Goal: Find specific page/section: Find specific page/section

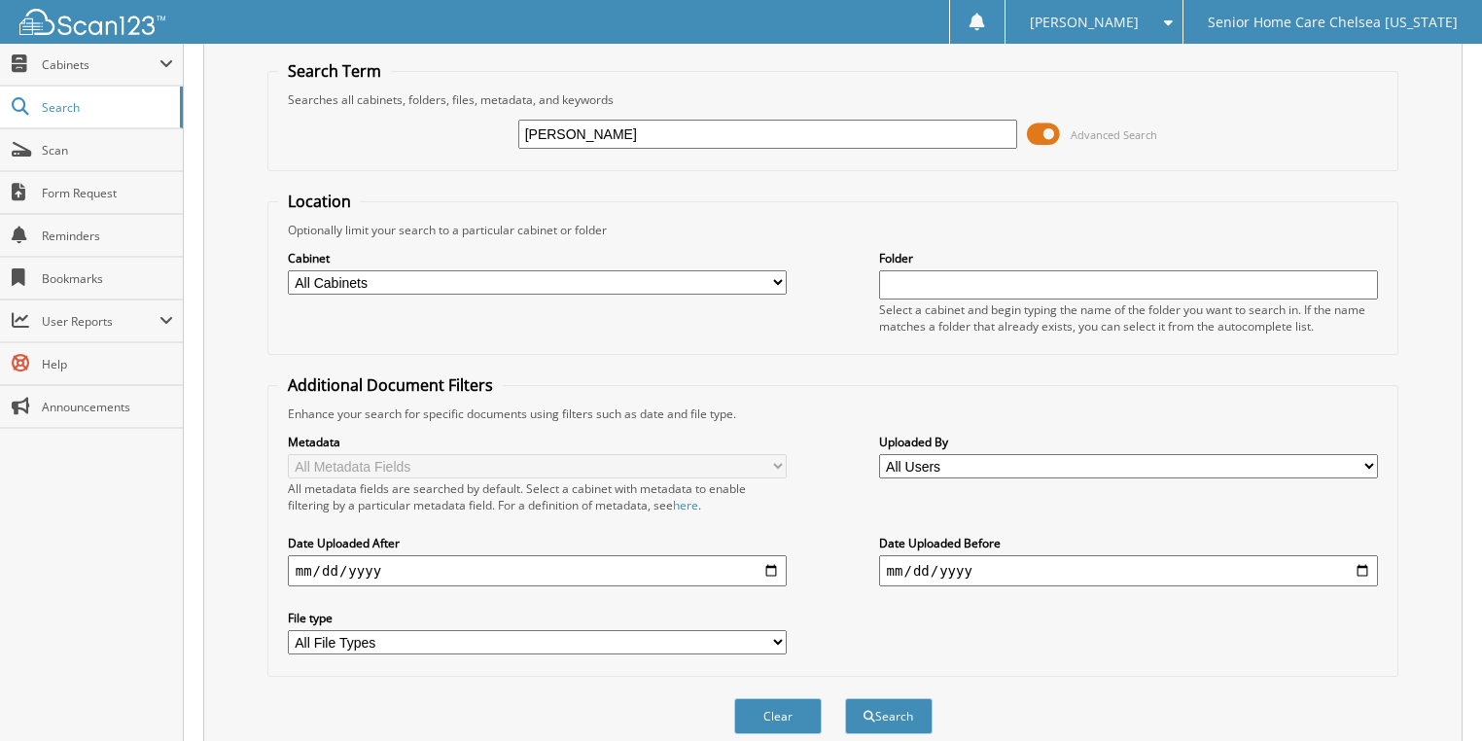
scroll to position [124, 0]
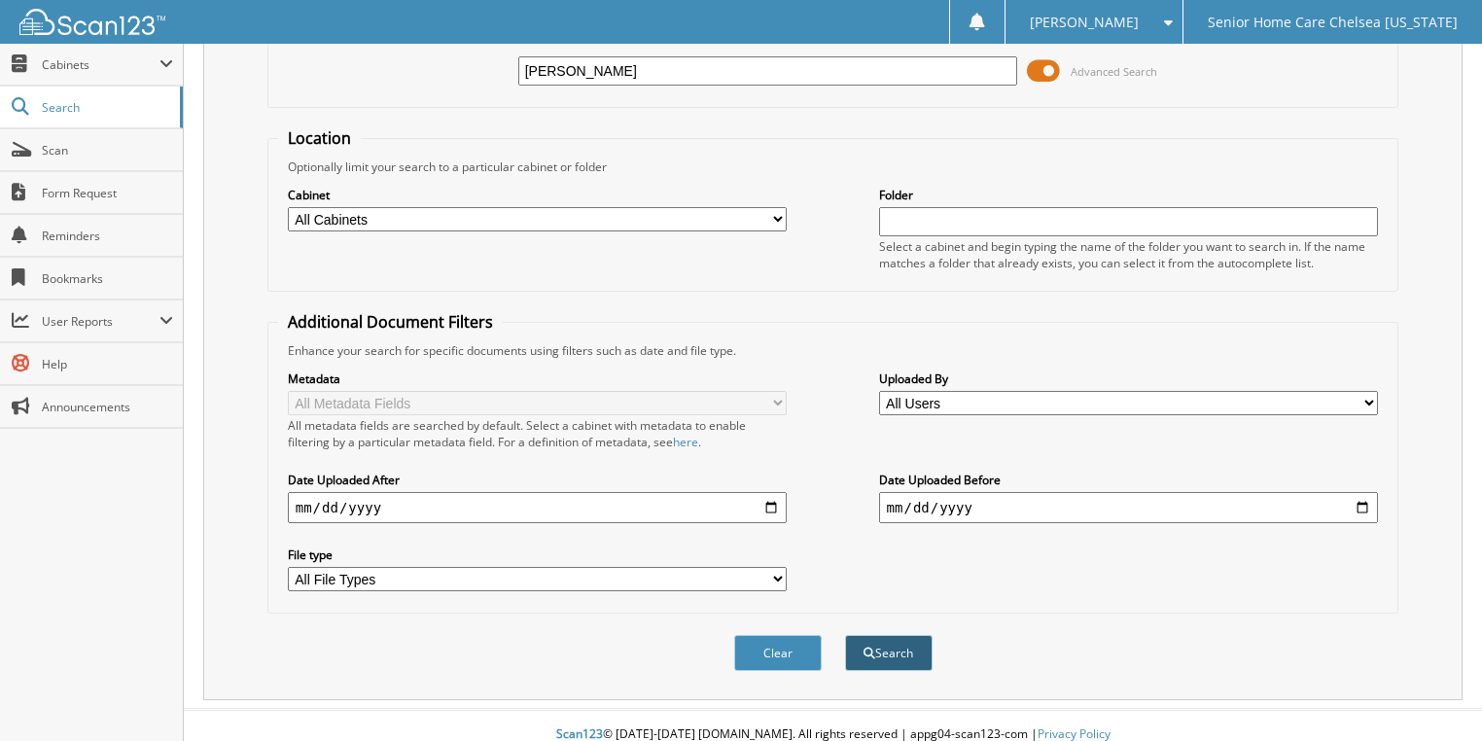
type input "[PERSON_NAME]"
click at [865, 635] on button "Search" at bounding box center [889, 653] width 88 height 36
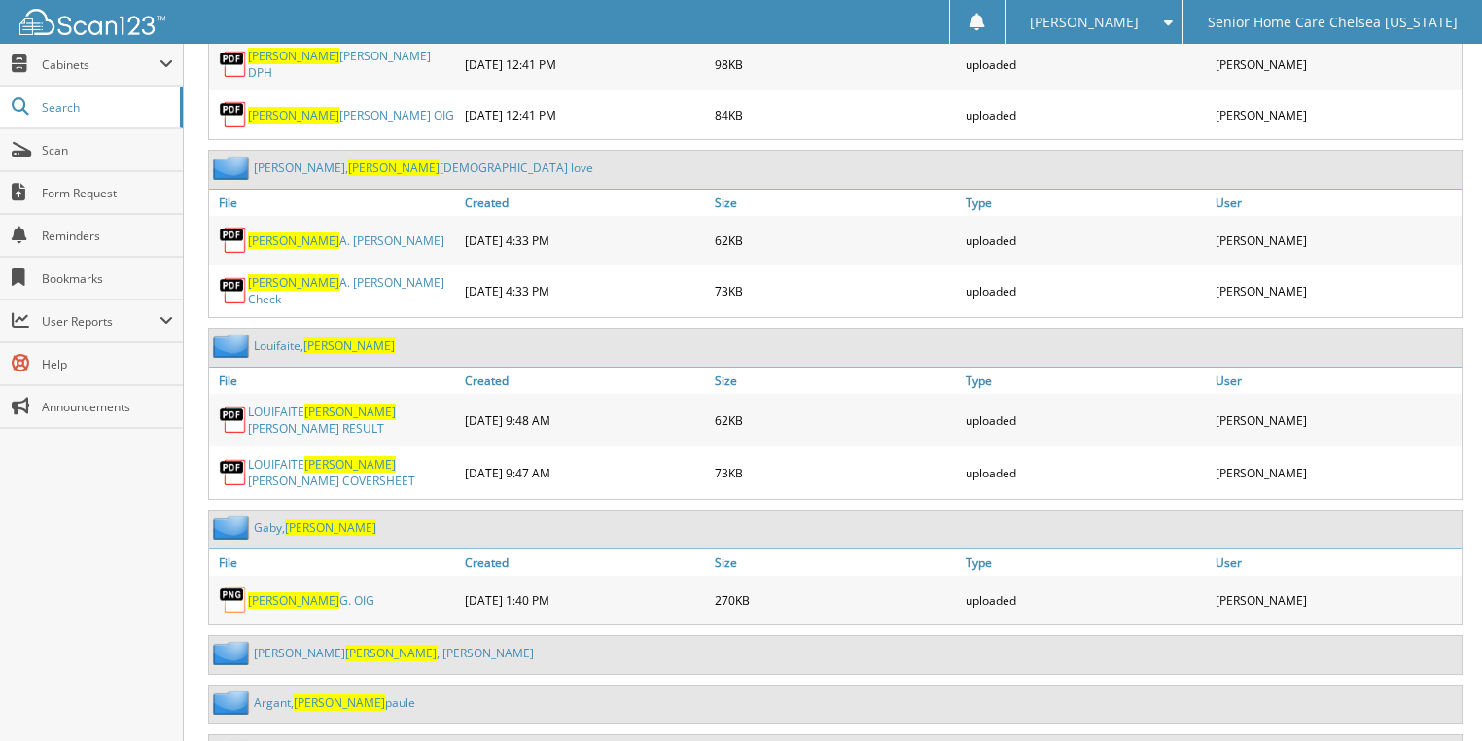
scroll to position [1712, 0]
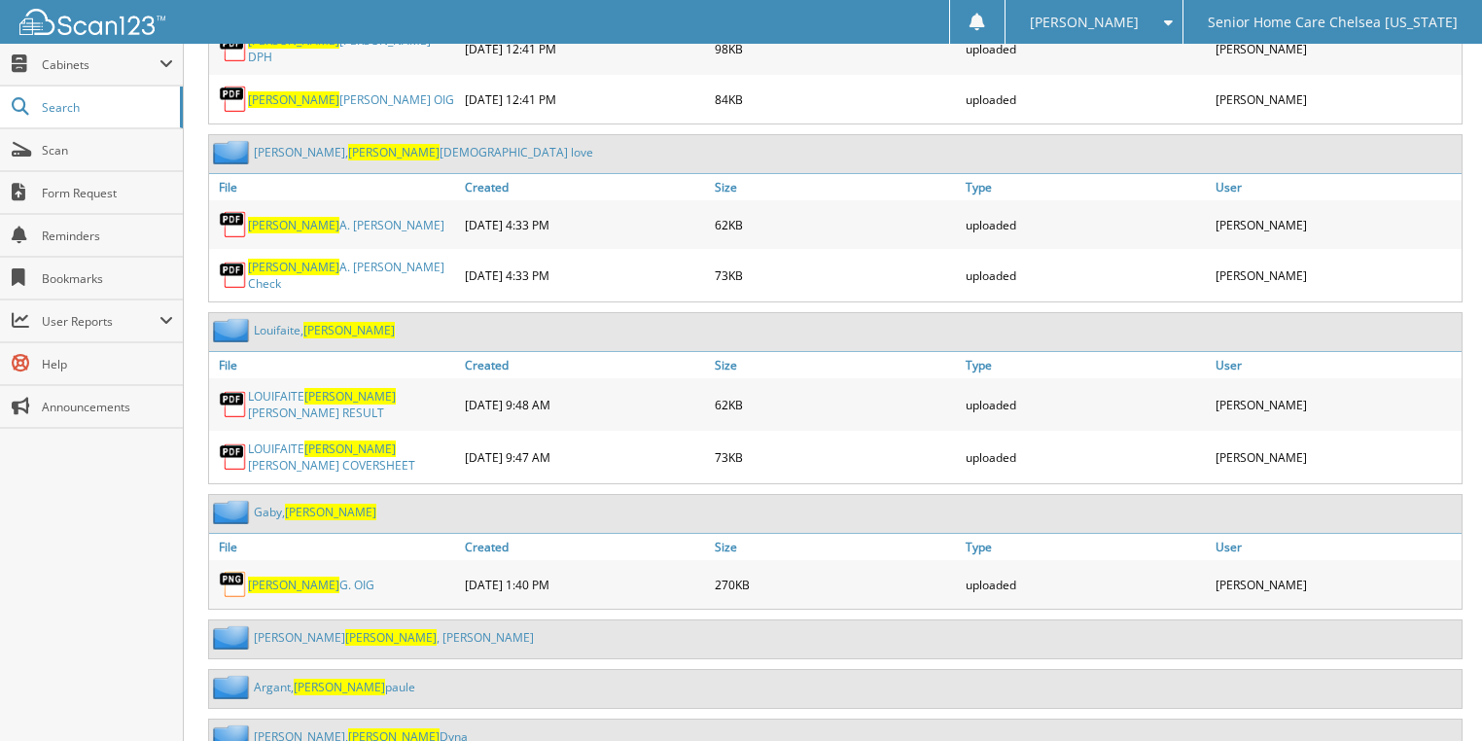
click at [290, 322] on link "[PERSON_NAME]" at bounding box center [324, 330] width 141 height 17
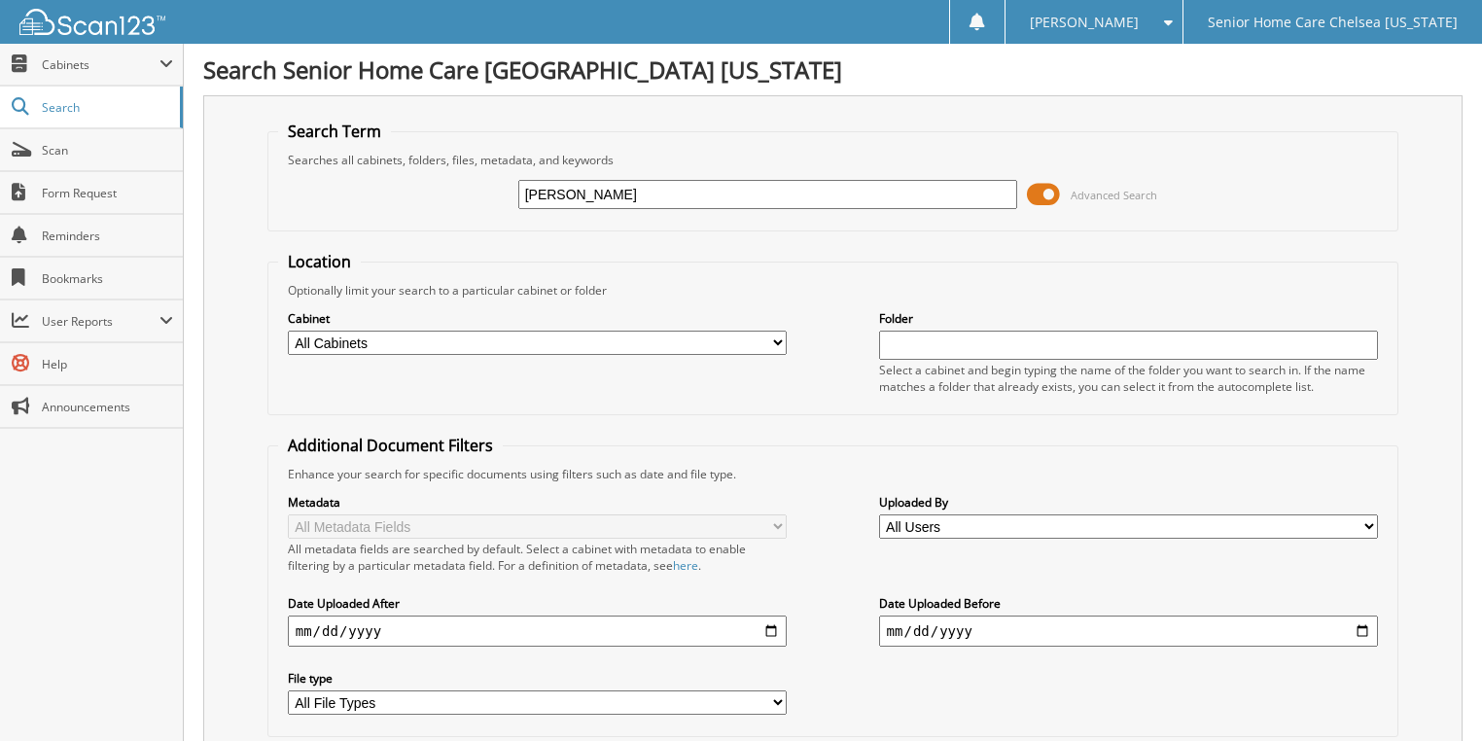
type input "[PERSON_NAME]"
click at [1058, 203] on span at bounding box center [1043, 194] width 33 height 29
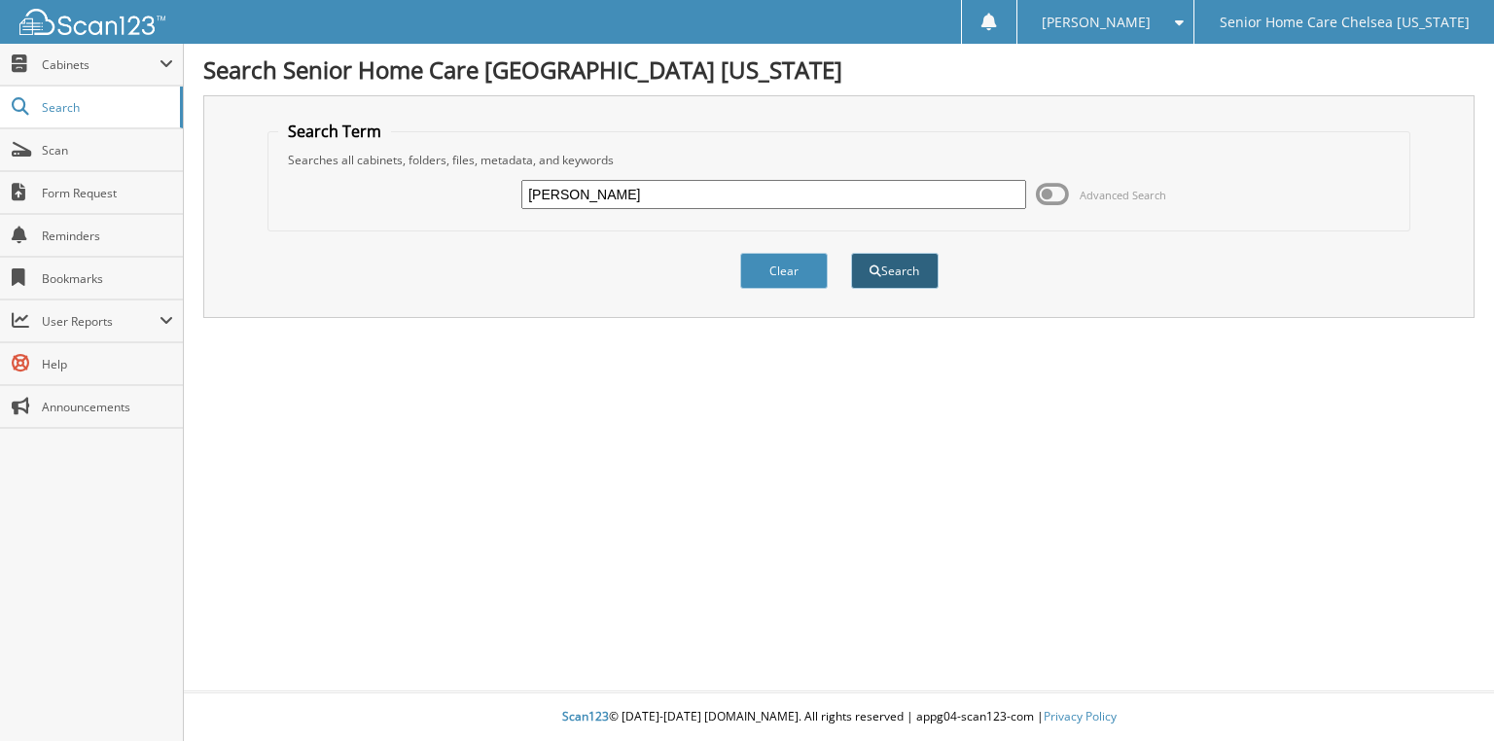
click at [909, 268] on button "Search" at bounding box center [895, 271] width 88 height 36
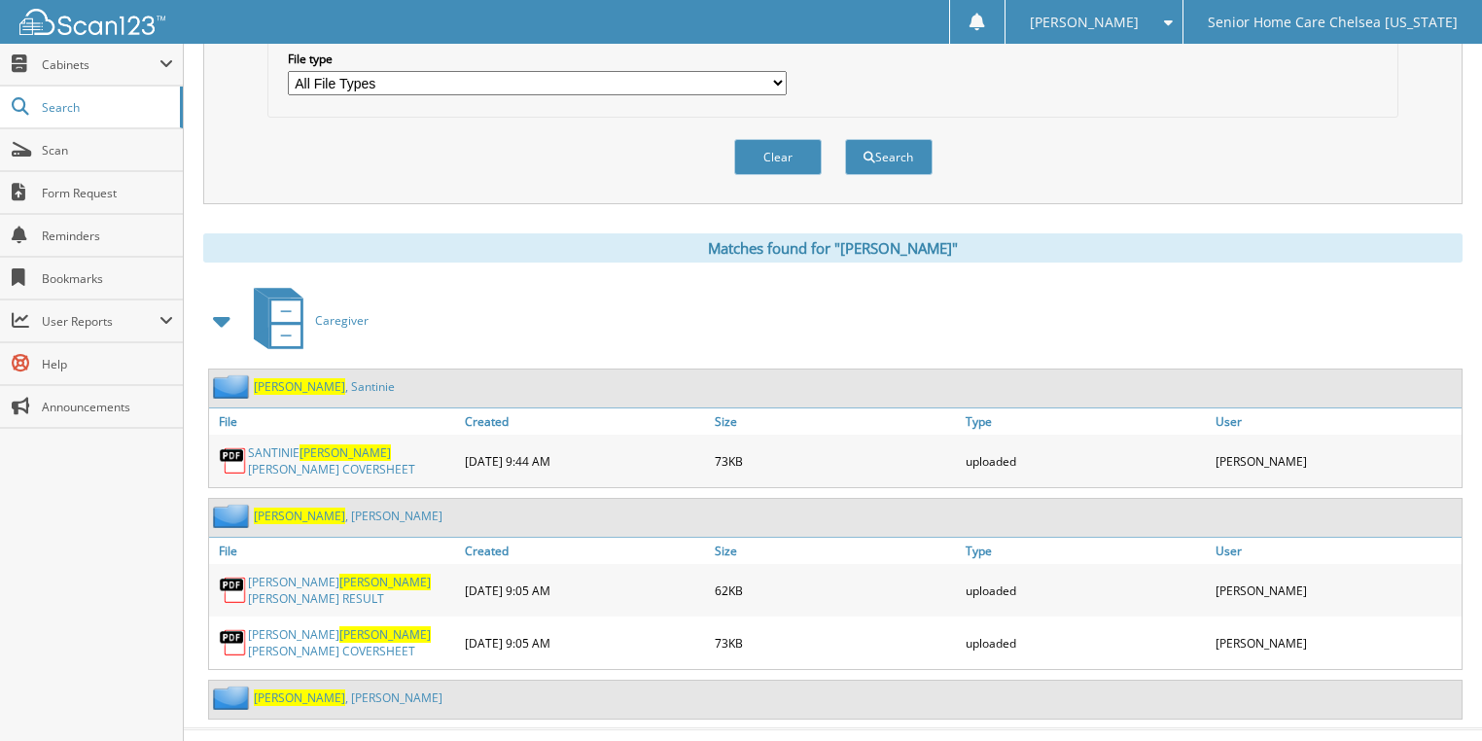
scroll to position [620, 0]
click at [276, 377] on span "Tilus" at bounding box center [299, 385] width 91 height 17
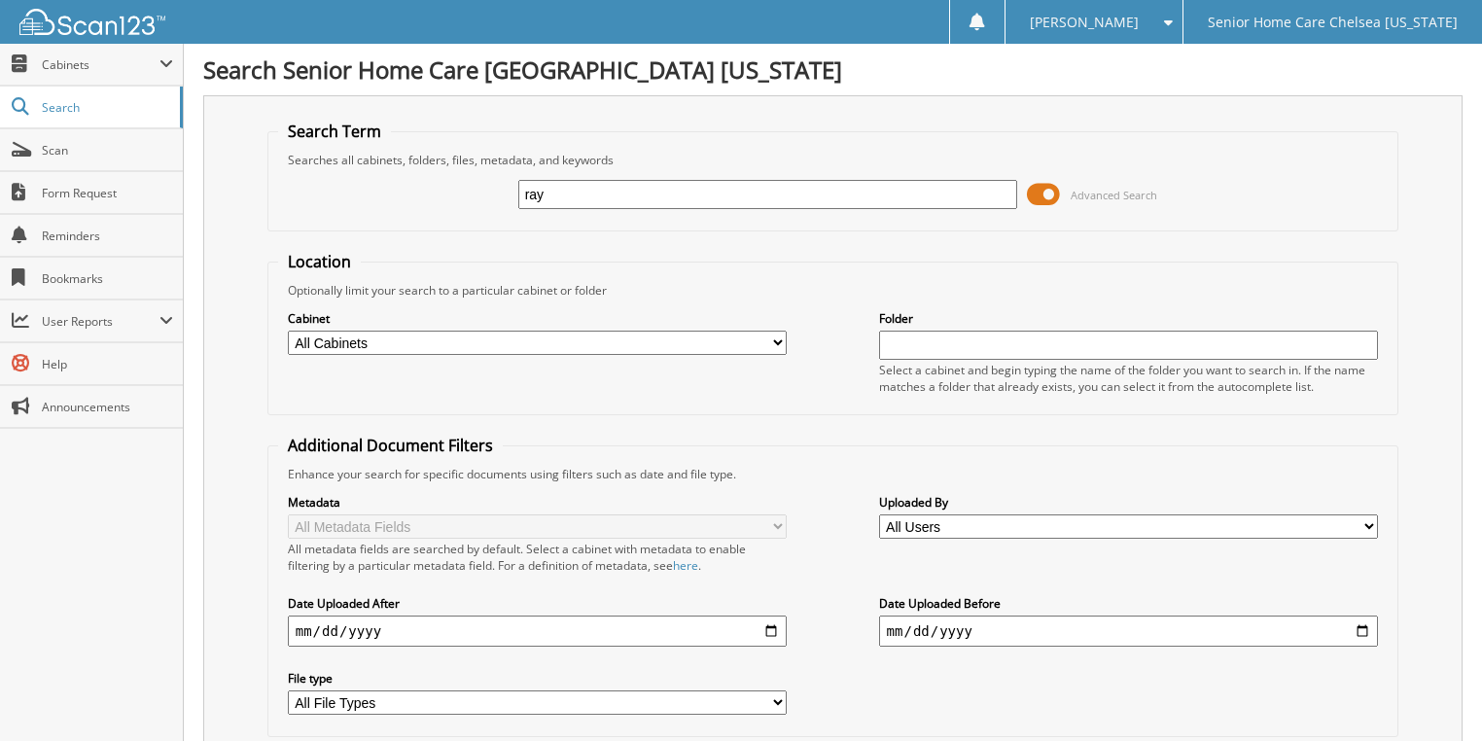
type input "RAYMOND"
click at [1060, 191] on span "Advanced Search" at bounding box center [1092, 194] width 130 height 29
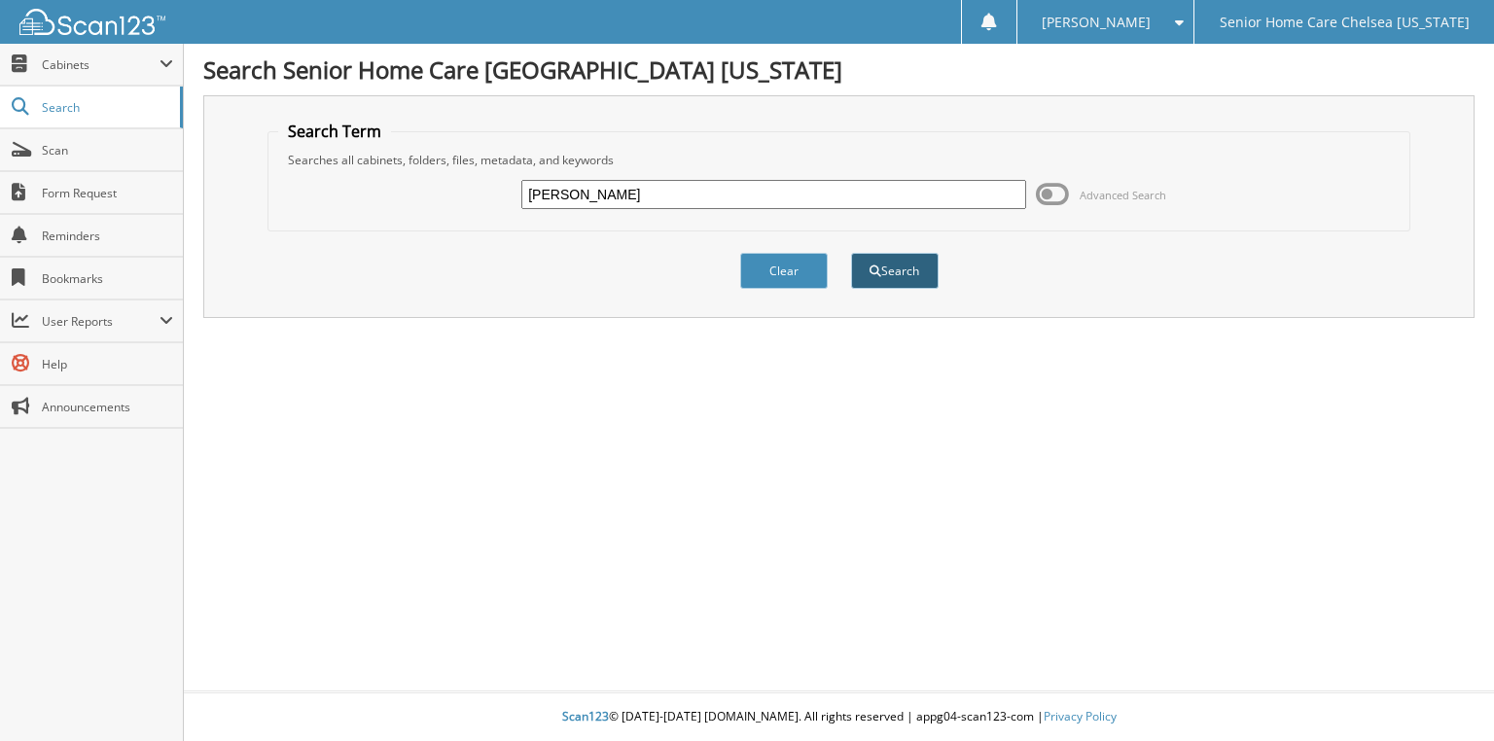
click at [925, 273] on button "Search" at bounding box center [895, 271] width 88 height 36
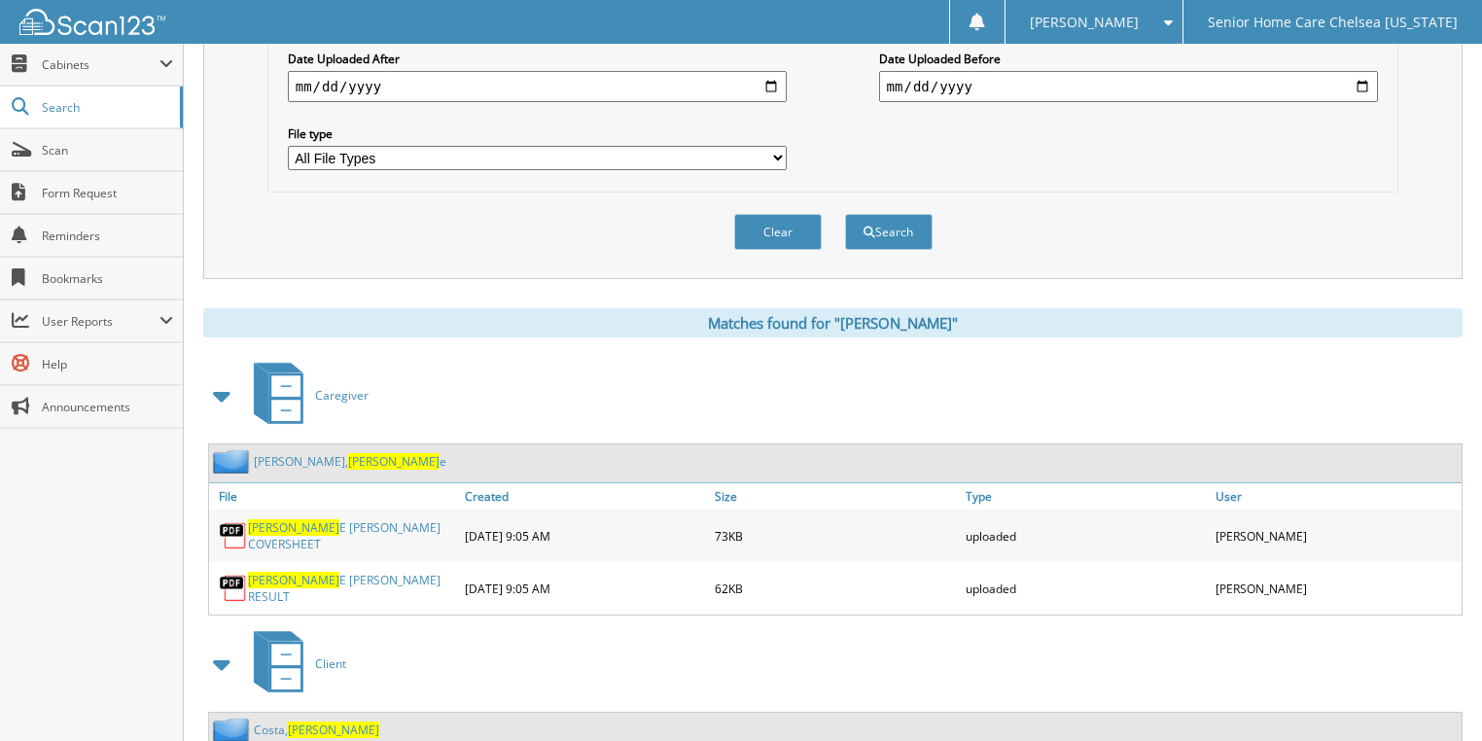
scroll to position [657, 0]
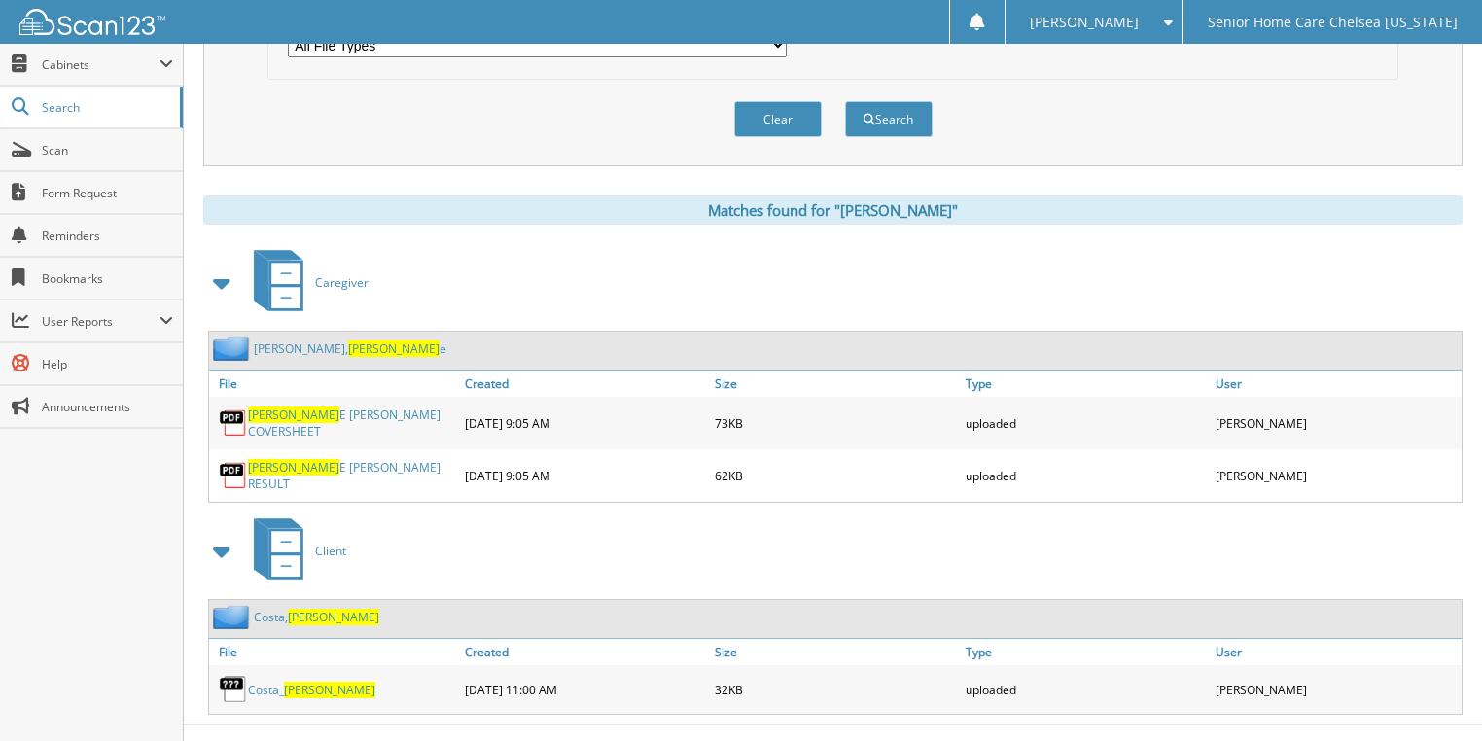
click at [348, 340] on span "Raymond" at bounding box center [393, 348] width 91 height 17
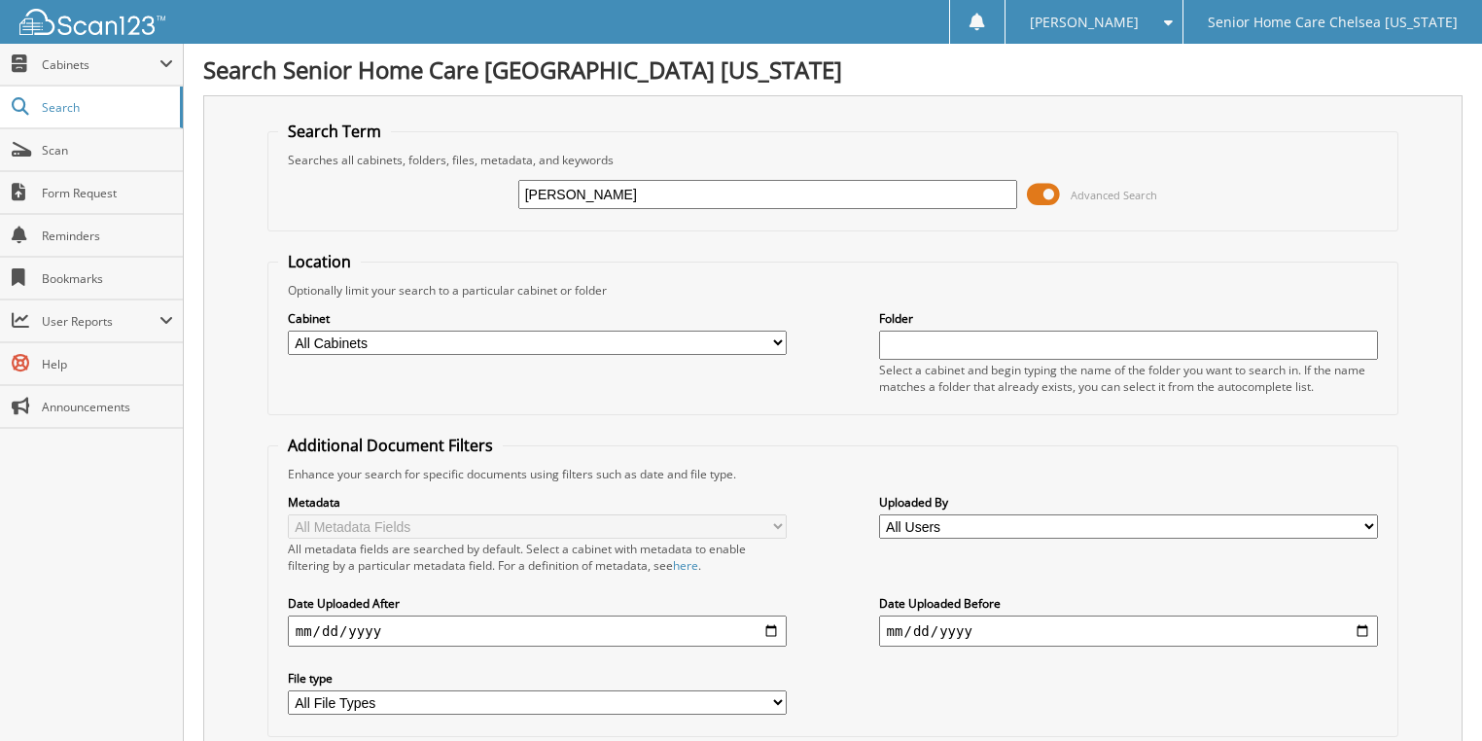
type input "[PERSON_NAME]"
click at [1035, 195] on span at bounding box center [1043, 194] width 33 height 29
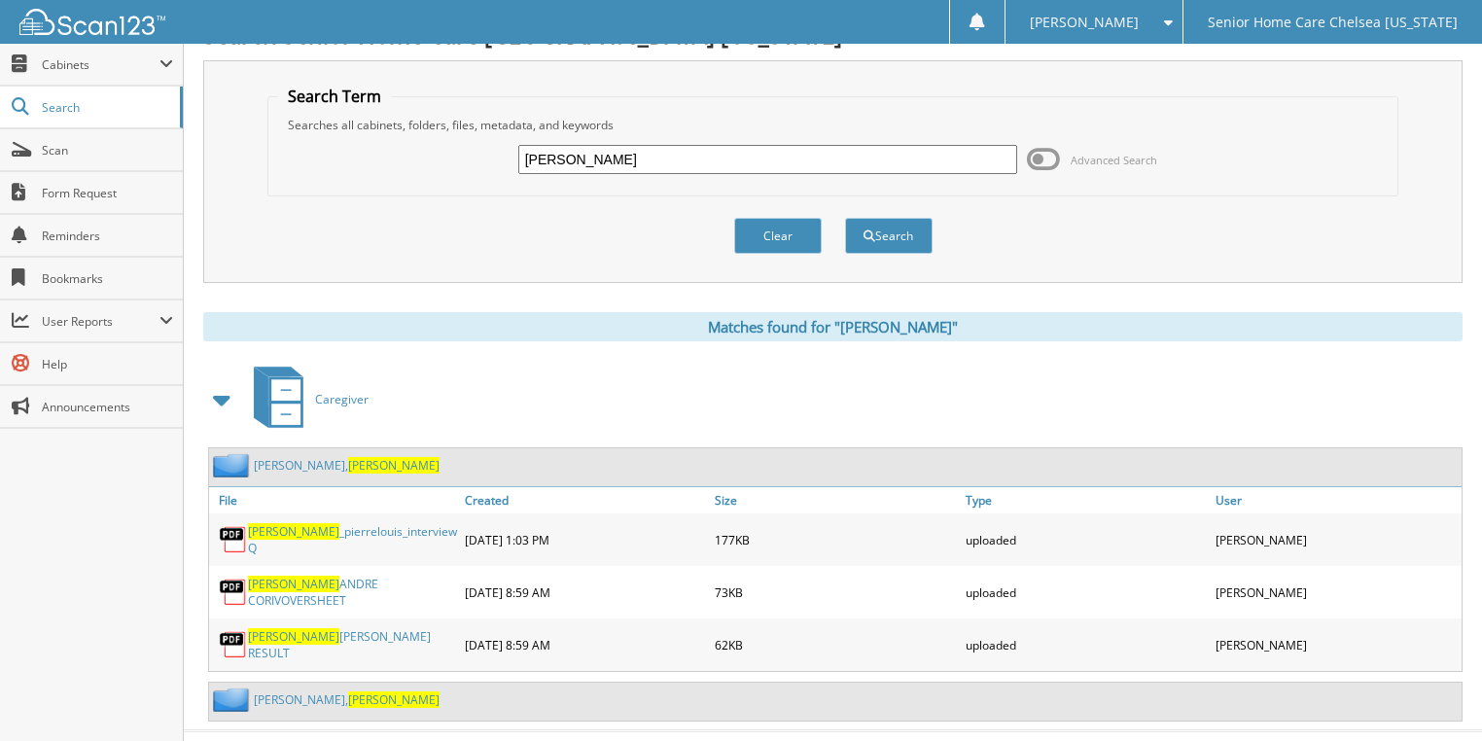
scroll to position [54, 0]
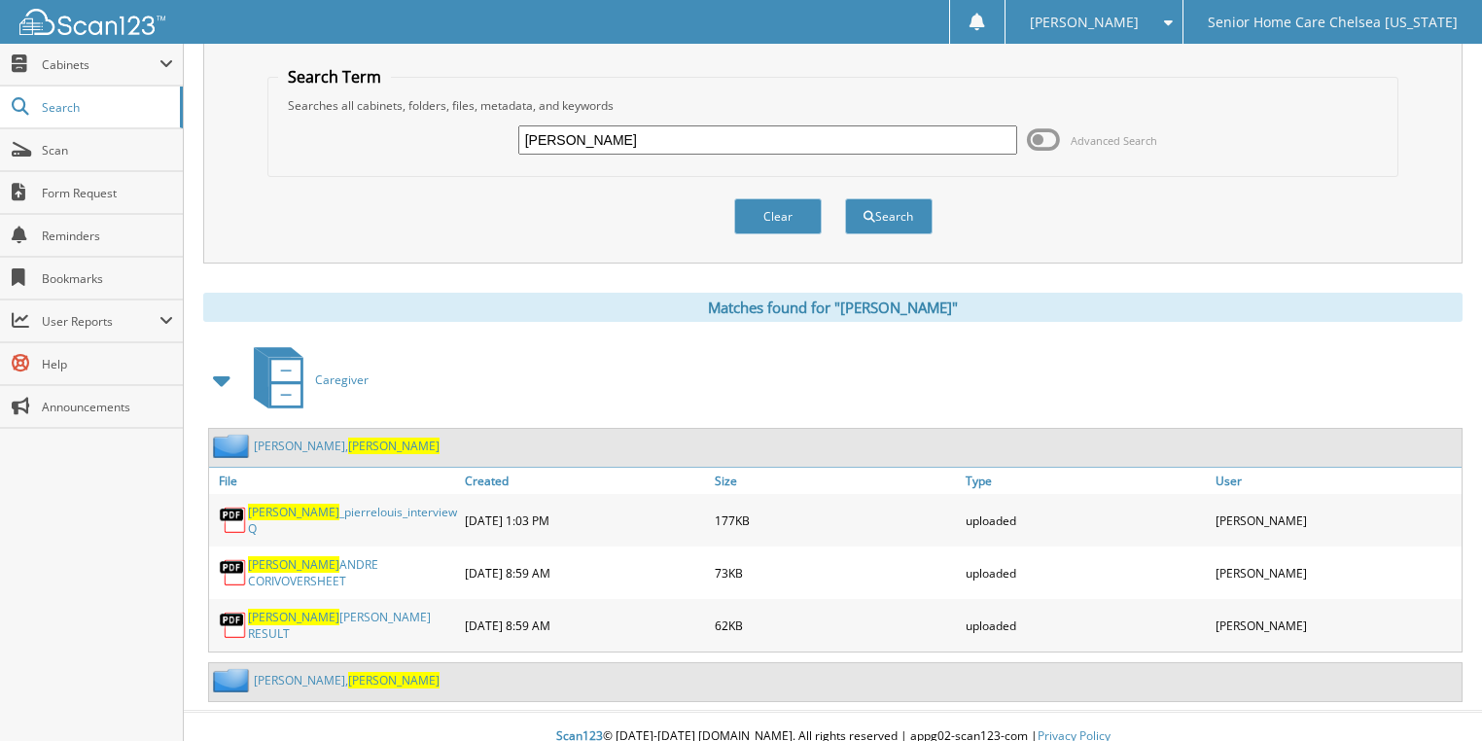
click at [265, 440] on link "[PERSON_NAME]" at bounding box center [347, 446] width 186 height 17
